Goal: Information Seeking & Learning: Learn about a topic

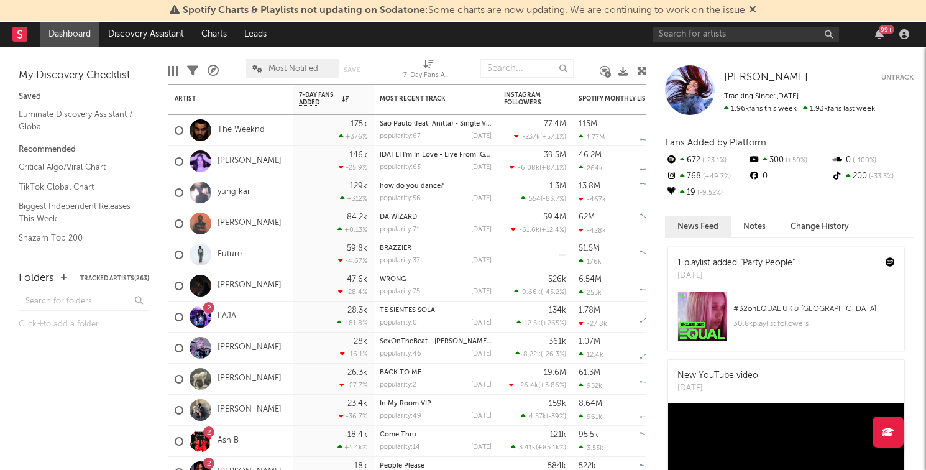
click at [651, 24] on nav "Dashboard Discovery Assistant Charts Leads 99 +" at bounding box center [463, 34] width 926 height 25
click at [672, 37] on input "text" at bounding box center [746, 35] width 186 height 16
click at [718, 39] on input "lil pump" at bounding box center [746, 35] width 186 height 16
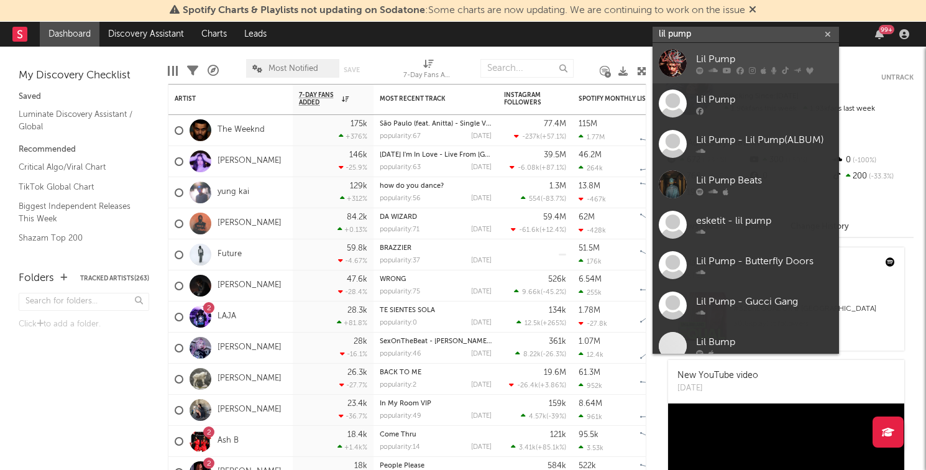
type input "lil pump"
click at [721, 65] on div "Lil Pump" at bounding box center [764, 59] width 137 height 15
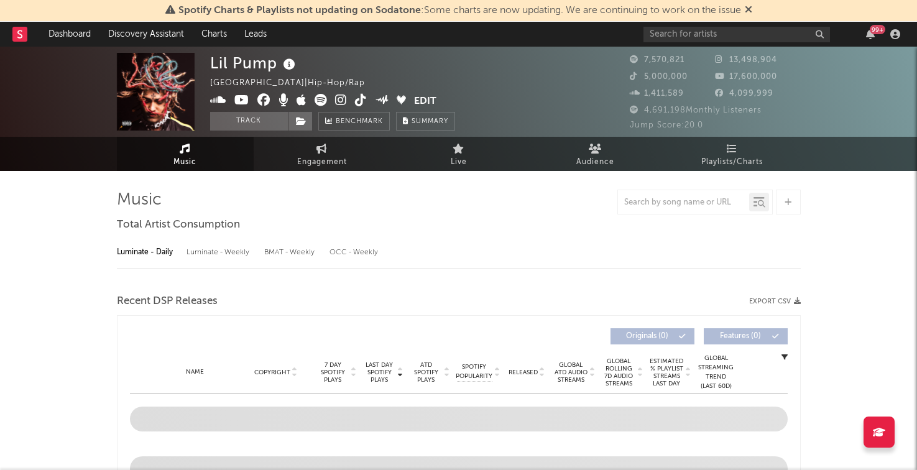
select select "6m"
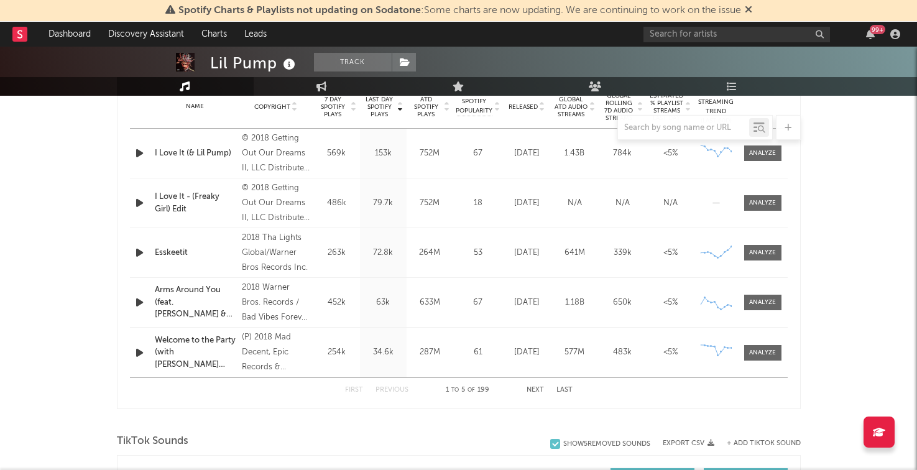
scroll to position [507, 0]
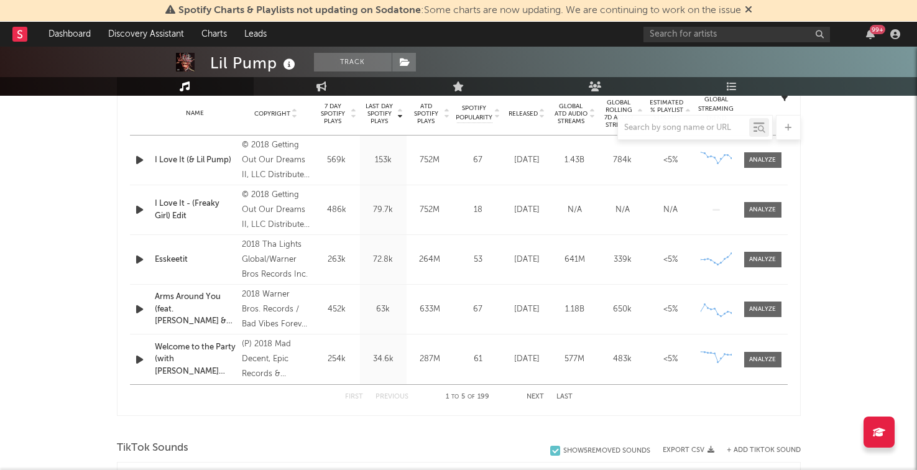
click at [531, 112] on span "Released" at bounding box center [522, 113] width 29 height 7
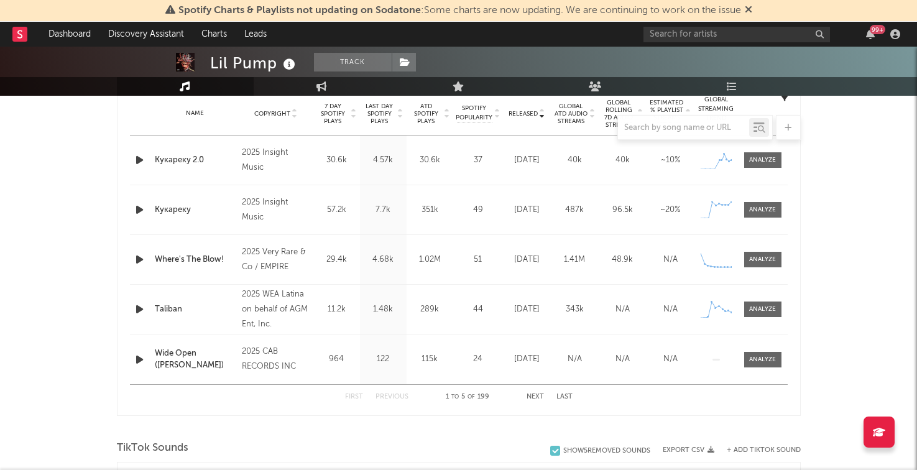
click at [140, 159] on icon "button" at bounding box center [139, 160] width 13 height 16
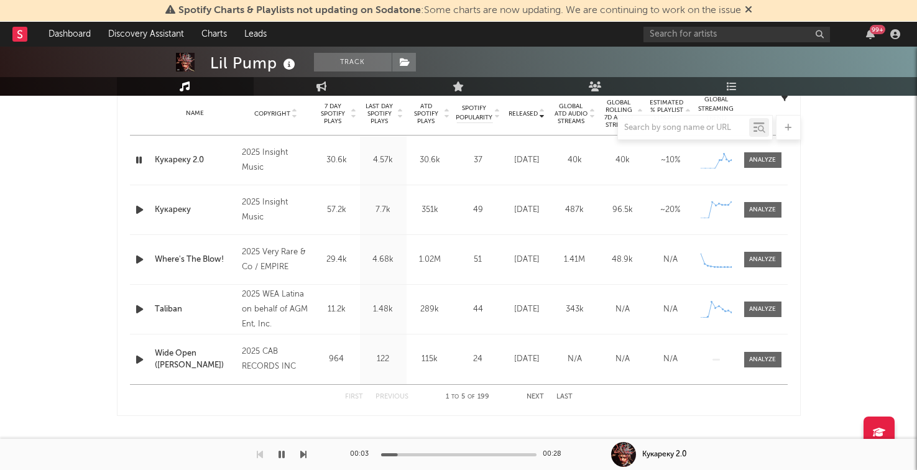
click at [146, 305] on div at bounding box center [141, 309] width 16 height 16
click at [145, 306] on icon "button" at bounding box center [139, 309] width 13 height 16
click at [278, 303] on div "2025 WEA Latina on behalf of AGM Ent, Inc." at bounding box center [276, 309] width 68 height 45
click at [165, 313] on div "Taliban" at bounding box center [195, 309] width 81 height 12
click at [130, 258] on div at bounding box center [141, 260] width 22 height 16
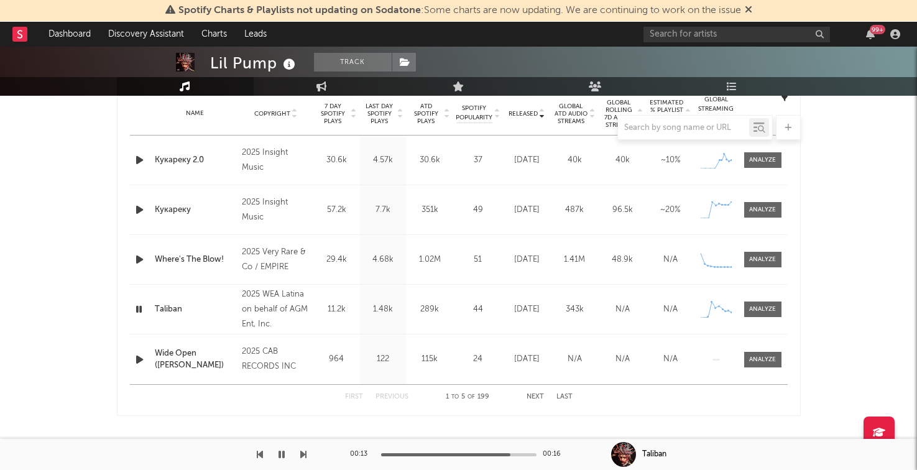
click at [136, 258] on icon "button" at bounding box center [139, 260] width 13 height 16
click at [663, 22] on div "99 +" at bounding box center [773, 34] width 261 height 25
click at [662, 30] on input "text" at bounding box center [736, 35] width 186 height 16
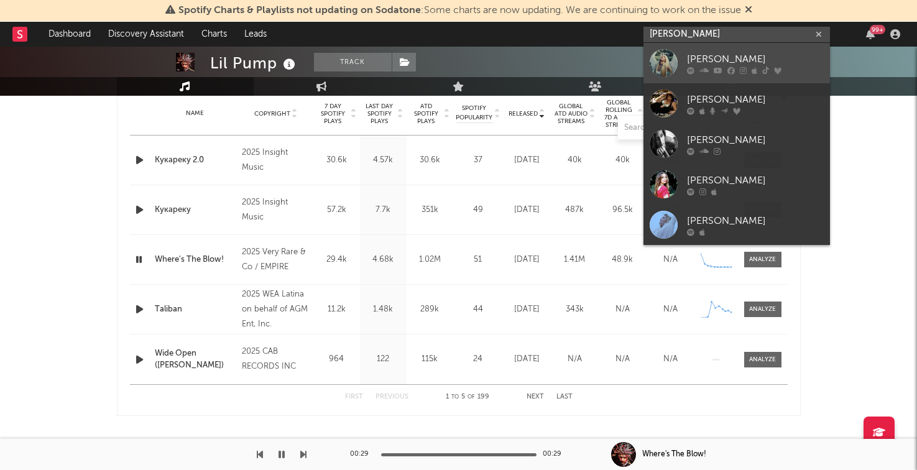
type input "[PERSON_NAME]"
click at [707, 53] on div "[PERSON_NAME]" at bounding box center [755, 59] width 137 height 15
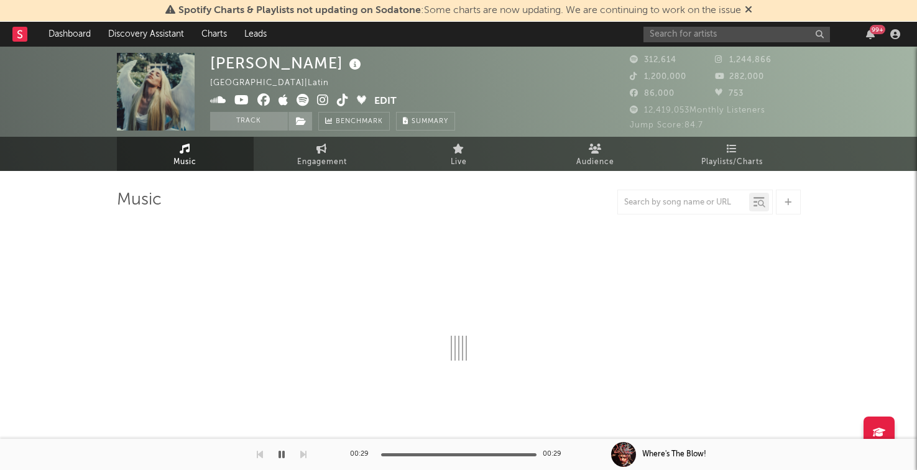
select select "6m"
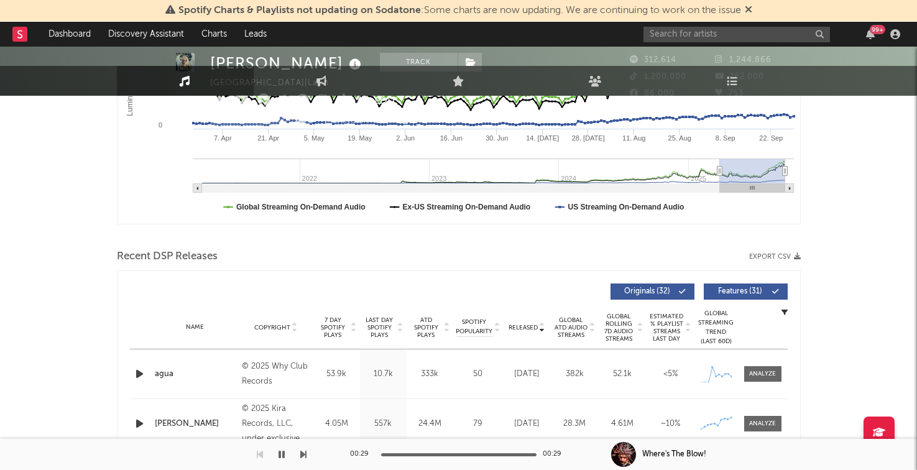
scroll to position [481, 0]
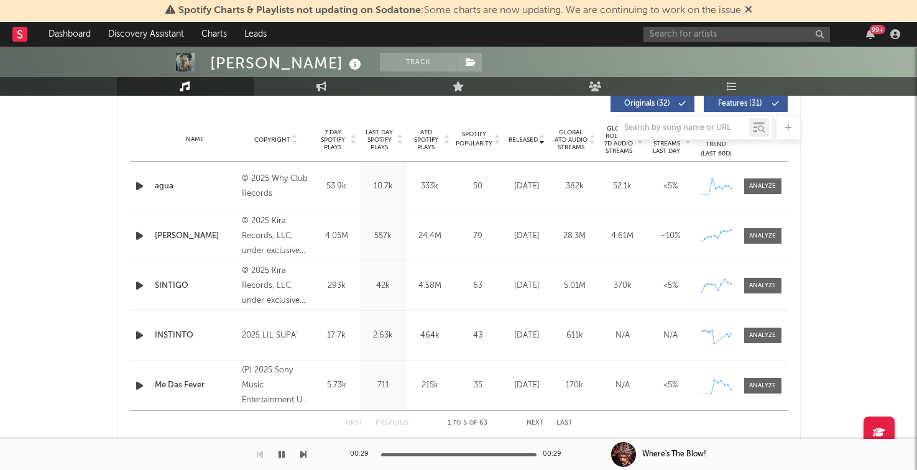
click at [142, 236] on icon "button" at bounding box center [139, 236] width 13 height 16
click at [666, 37] on input "text" at bounding box center [736, 35] width 186 height 16
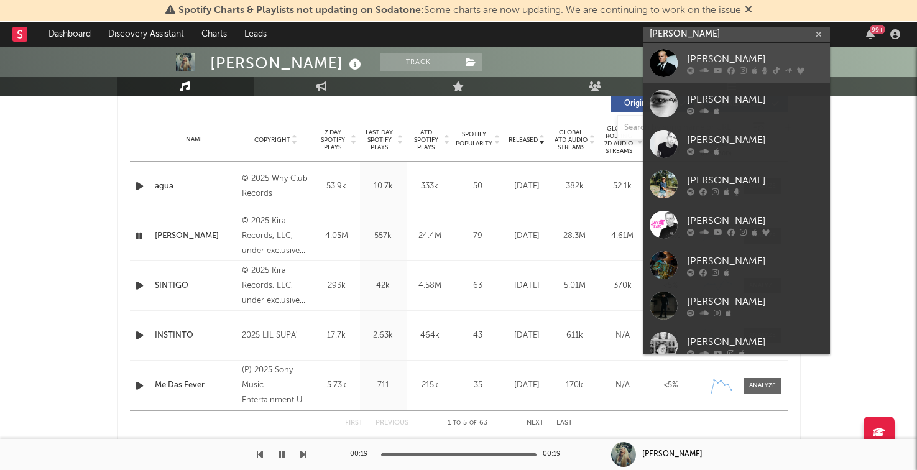
type input "[PERSON_NAME]"
click at [661, 70] on div at bounding box center [663, 63] width 28 height 28
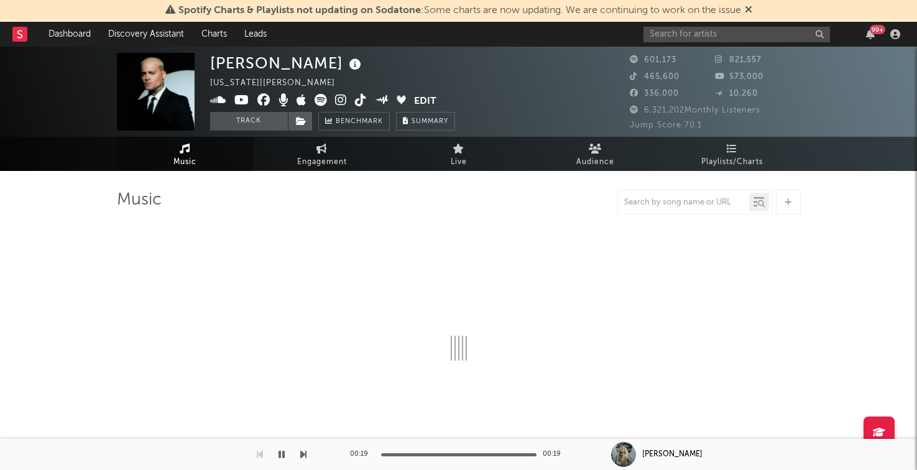
select select "6m"
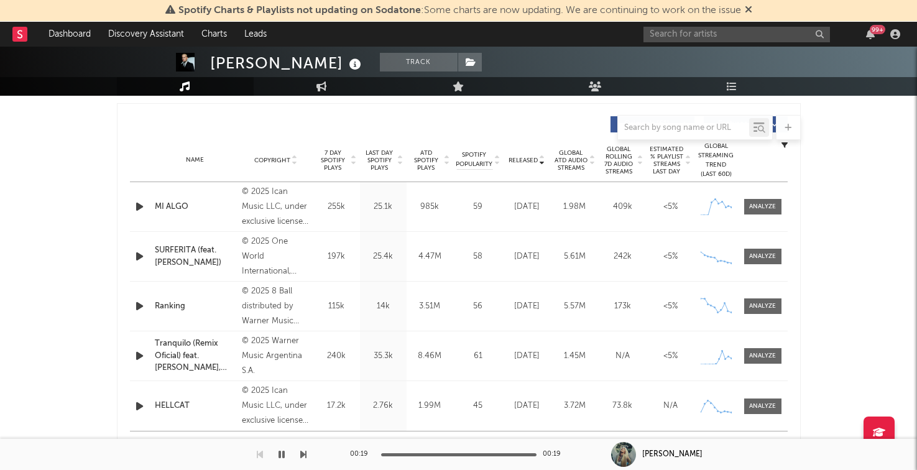
scroll to position [461, 0]
